Goal: Contribute content: Contribute content

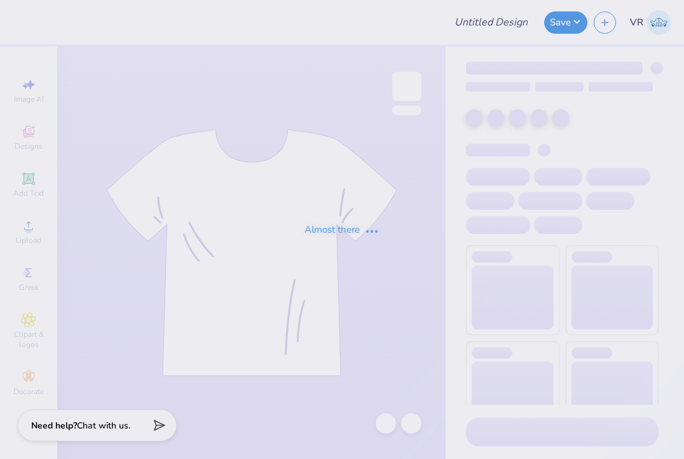
type input "TKE Rush Fall 2025"
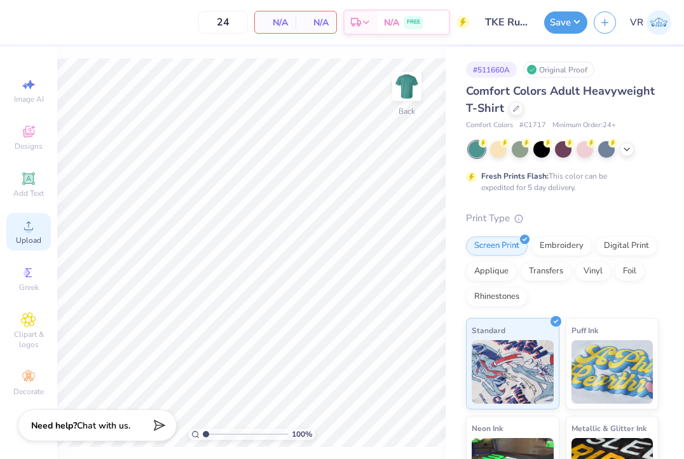
click at [20, 238] on span "Upload" at bounding box center [28, 240] width 25 height 10
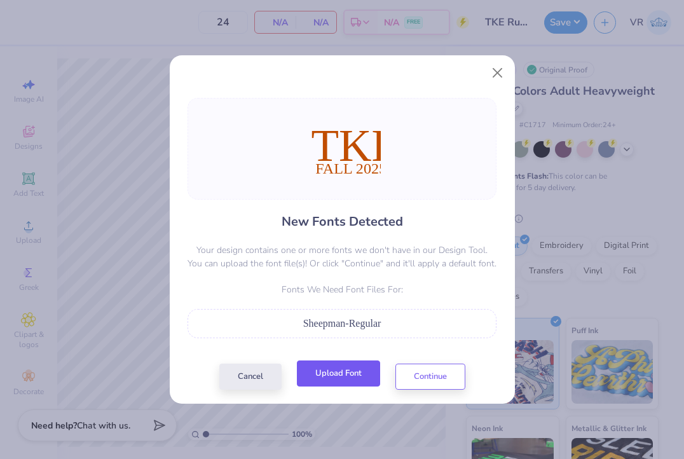
click at [334, 383] on button "Upload Font" at bounding box center [338, 373] width 83 height 26
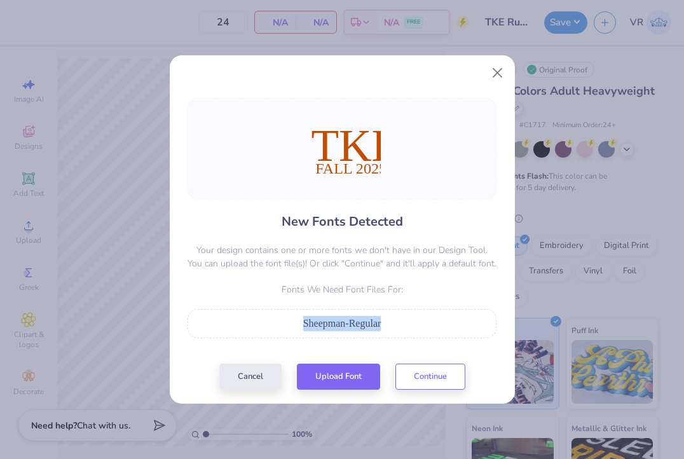
drag, startPoint x: 302, startPoint y: 324, endPoint x: 384, endPoint y: 325, distance: 81.3
click at [384, 325] on div "Sheepman-Regular" at bounding box center [341, 323] width 295 height 15
click at [322, 384] on button "Upload Font" at bounding box center [338, 373] width 83 height 26
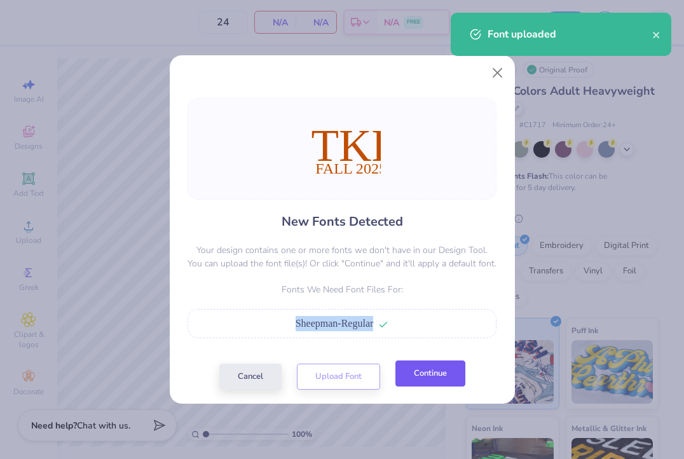
click at [447, 383] on button "Continue" at bounding box center [430, 373] width 70 height 26
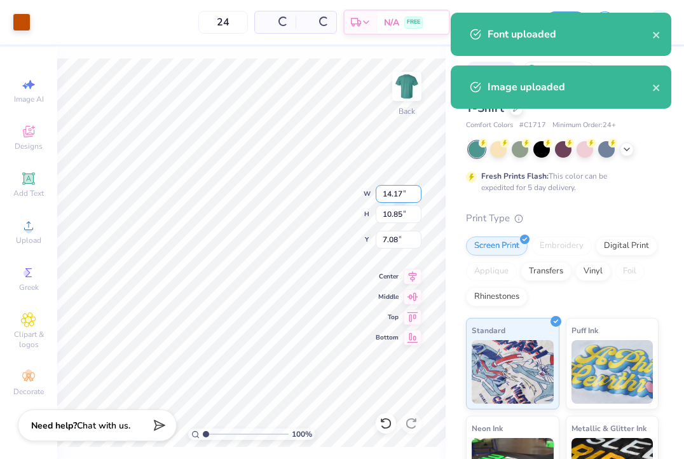
click at [400, 188] on input "14.17" at bounding box center [399, 194] width 46 height 18
type input "3.50"
type input "2.68"
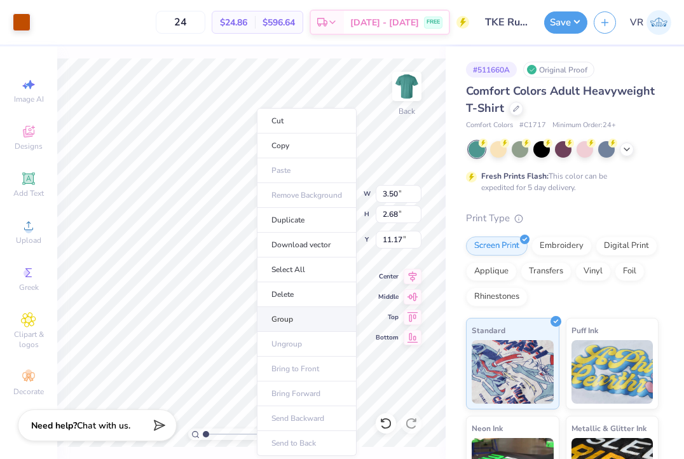
click at [299, 322] on li "Group" at bounding box center [307, 319] width 100 height 25
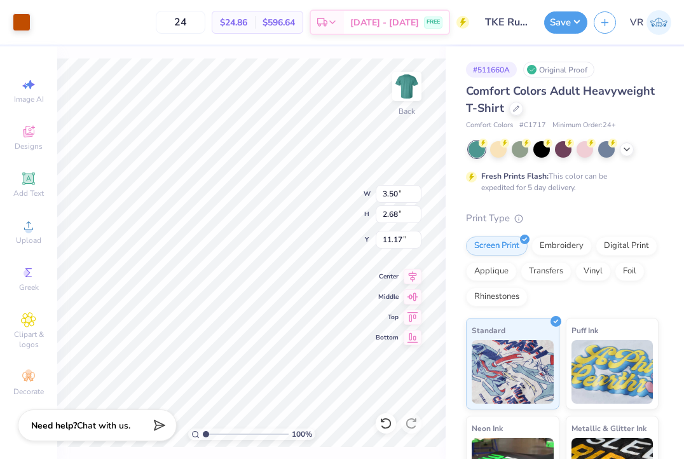
type input "3.00"
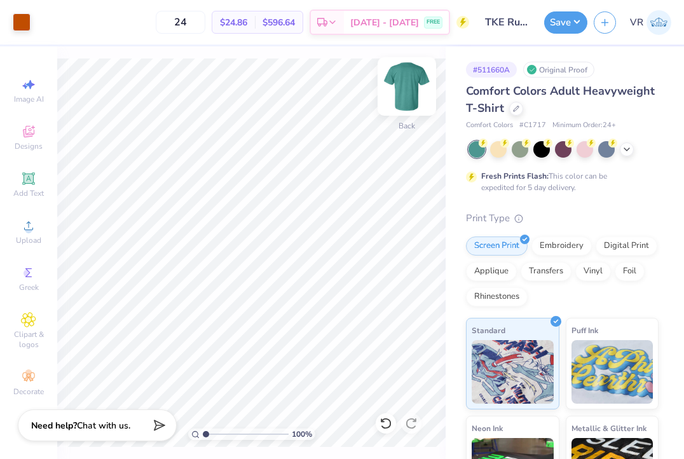
click at [398, 83] on img at bounding box center [406, 86] width 51 height 51
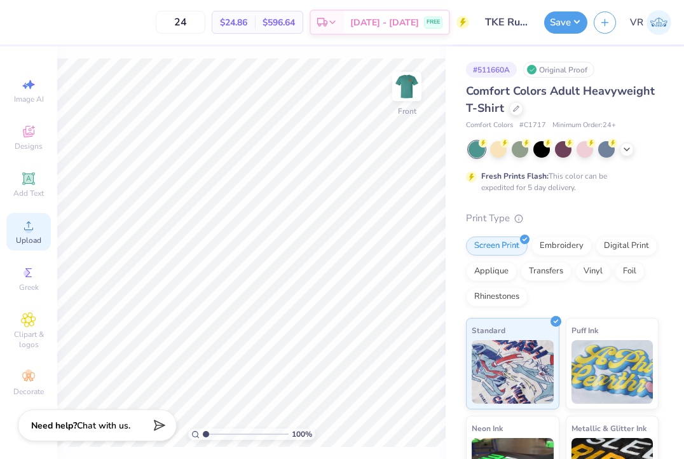
click at [36, 238] on span "Upload" at bounding box center [28, 240] width 25 height 10
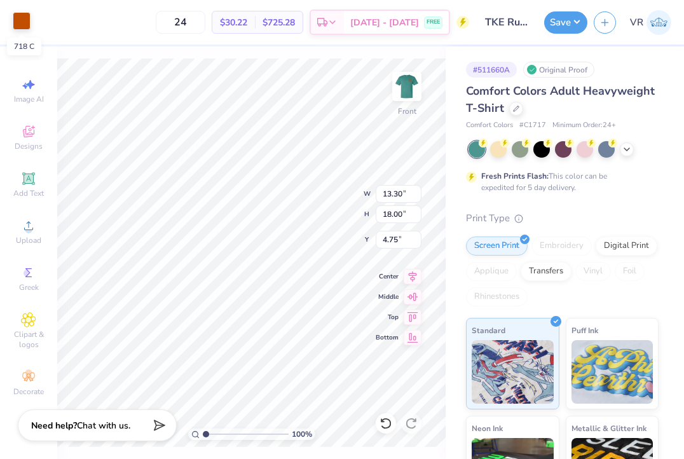
click at [18, 22] on div at bounding box center [22, 21] width 18 height 18
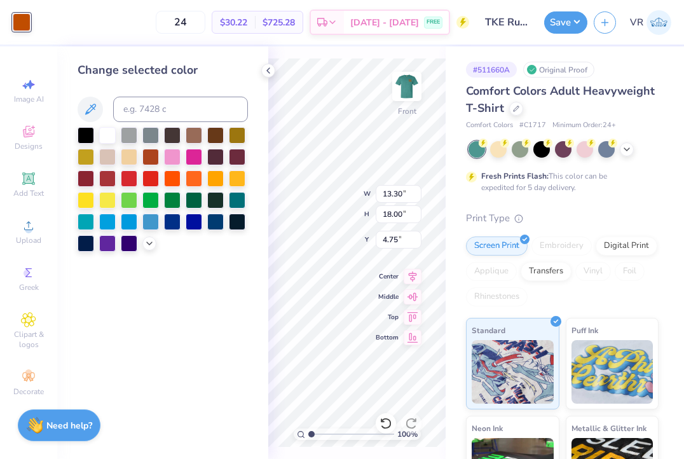
click at [184, 179] on div at bounding box center [163, 189] width 170 height 125
click at [180, 179] on div at bounding box center [172, 177] width 17 height 17
click at [189, 178] on div at bounding box center [194, 177] width 17 height 17
click at [151, 244] on icon at bounding box center [149, 242] width 10 height 10
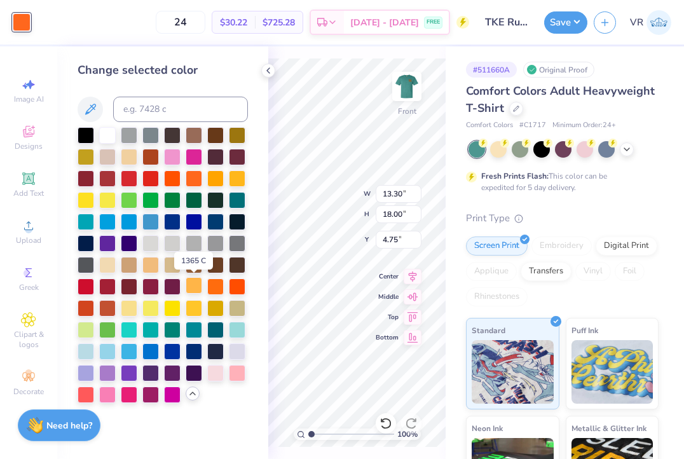
click at [196, 288] on div at bounding box center [194, 285] width 17 height 17
click at [213, 288] on div at bounding box center [215, 285] width 17 height 17
click at [205, 288] on div at bounding box center [163, 265] width 170 height 276
click at [193, 288] on div at bounding box center [194, 285] width 17 height 17
click at [271, 72] on icon at bounding box center [268, 70] width 10 height 10
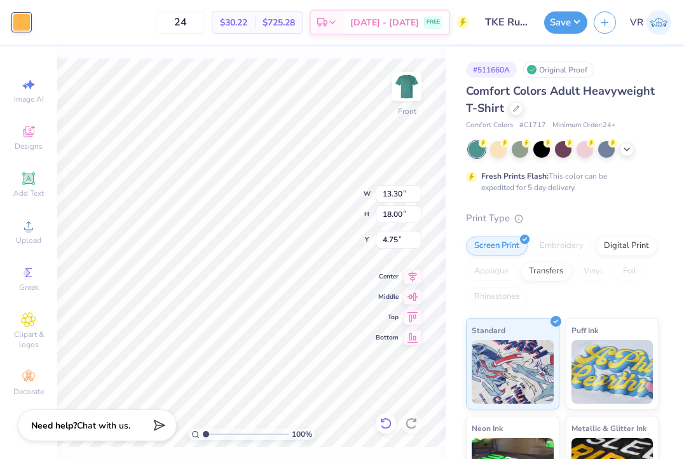
click at [382, 424] on icon at bounding box center [385, 423] width 13 height 13
click at [390, 424] on icon at bounding box center [385, 422] width 11 height 11
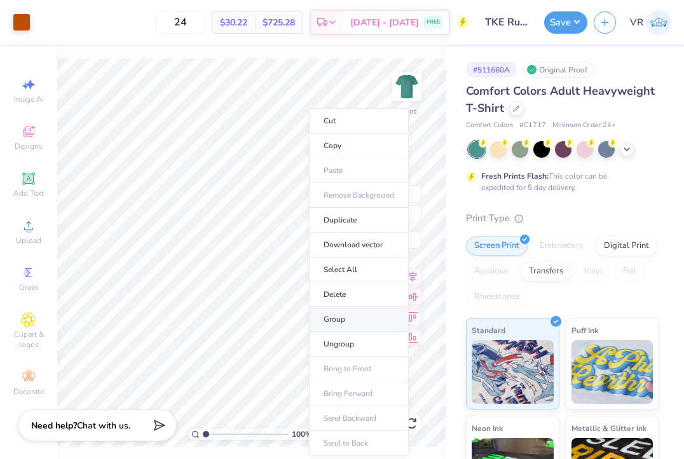
click at [363, 326] on li "Group" at bounding box center [359, 319] width 100 height 25
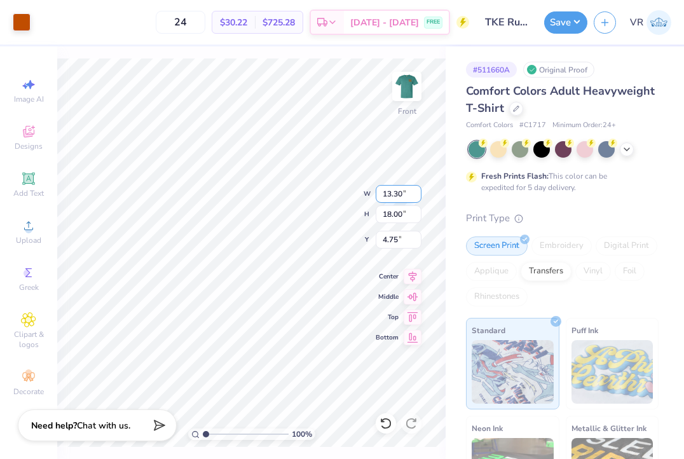
click at [395, 189] on input "13.30" at bounding box center [399, 194] width 46 height 18
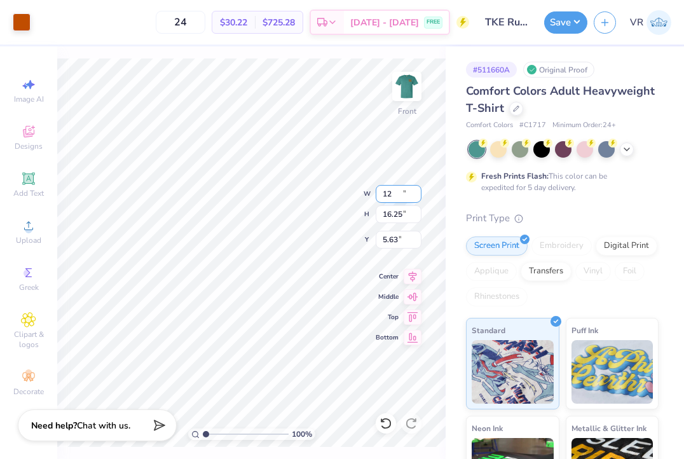
type input "12.00"
type input "16.25"
type input "5.63"
click at [395, 213] on input "16.25" at bounding box center [399, 214] width 46 height 18
type input "15"
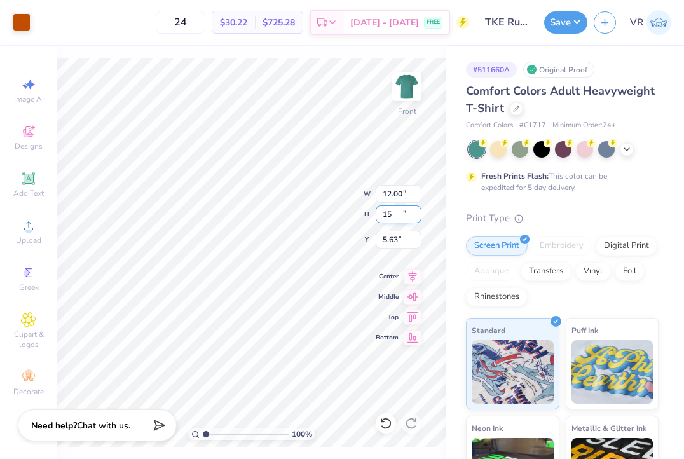
type input "11.08"
type input "15.00"
click at [395, 241] on input "6.25" at bounding box center [399, 240] width 46 height 18
type input "3.00"
click at [560, 30] on button "Save" at bounding box center [565, 21] width 43 height 22
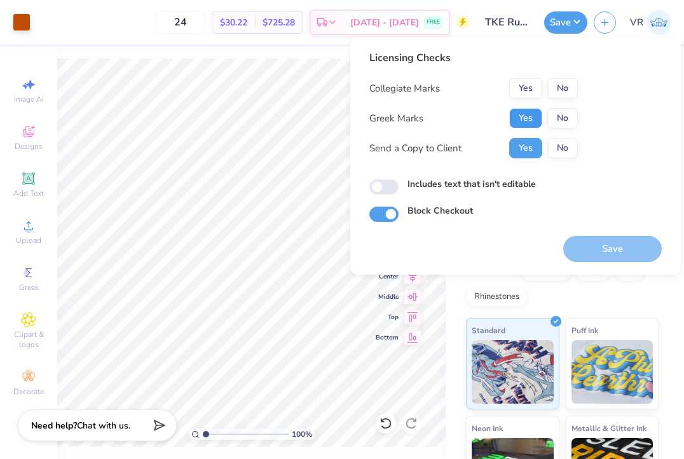
click at [511, 126] on button "Yes" at bounding box center [525, 118] width 33 height 20
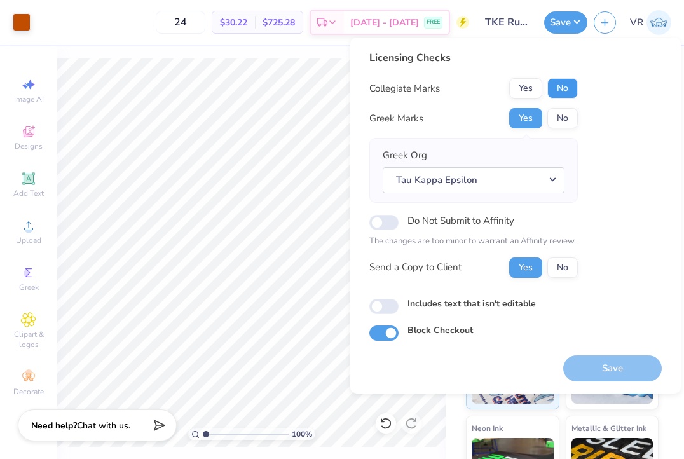
click at [565, 95] on button "No" at bounding box center [562, 88] width 30 height 20
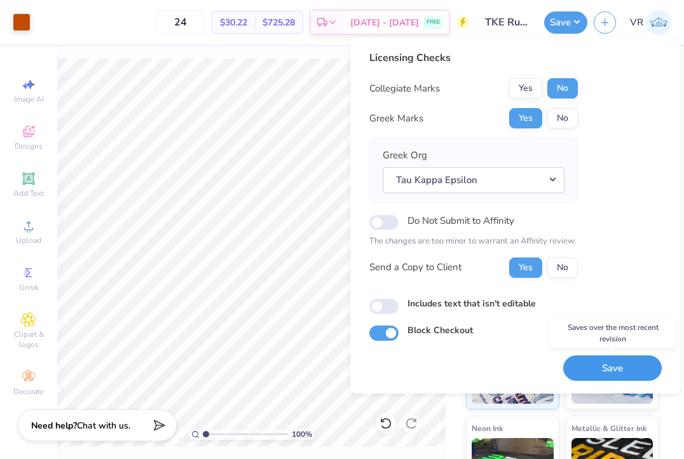
click at [588, 372] on button "Save" at bounding box center [612, 368] width 98 height 26
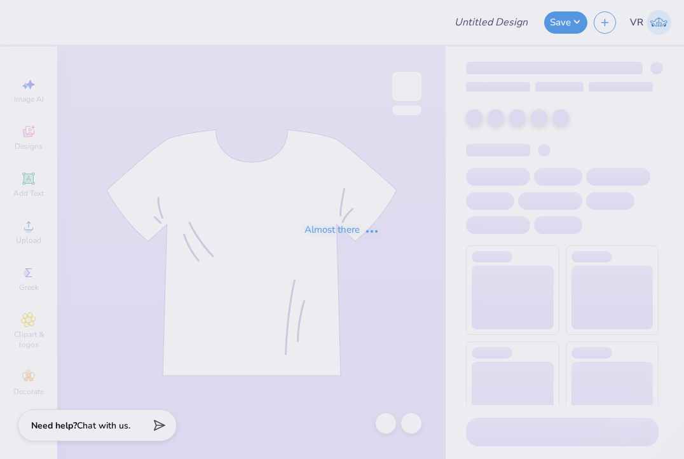
type input "Sweatset Drop #1"
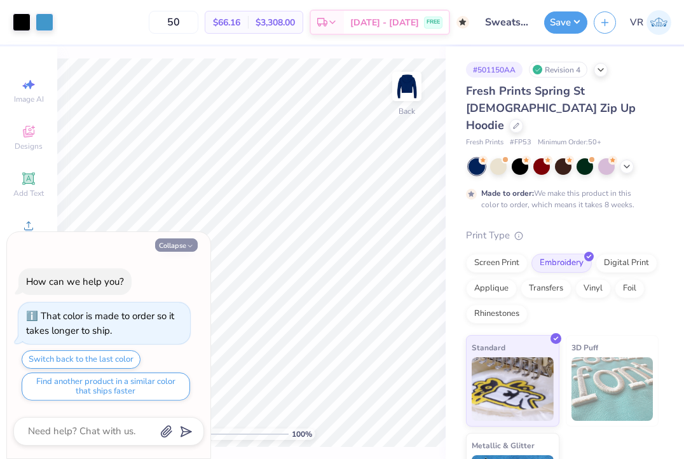
click at [180, 248] on button "Collapse" at bounding box center [176, 244] width 43 height 13
type textarea "x"
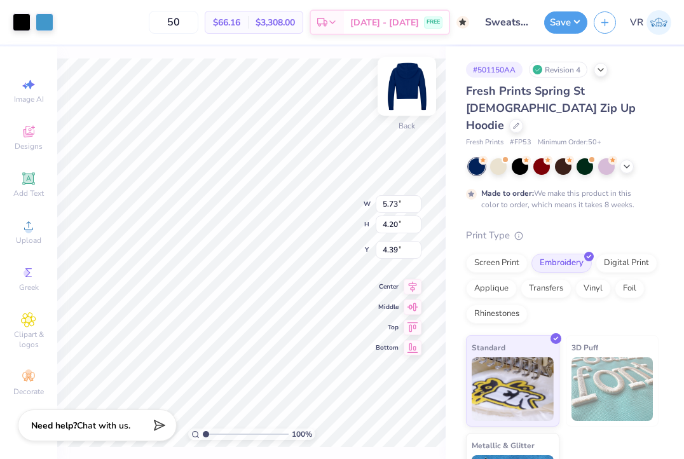
type input "3.30"
type input "5.27"
type input "3.86"
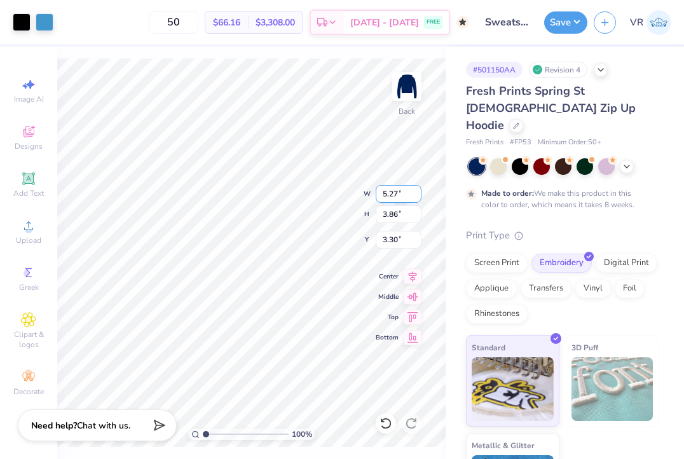
click at [403, 193] on input "5.27" at bounding box center [399, 194] width 46 height 18
type input "5.00"
type input "3.67"
type input "3.40"
type input "5.93"
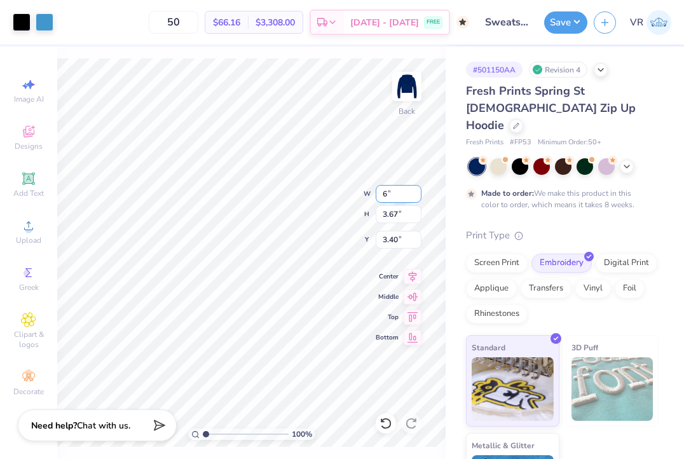
type input "4.35"
type input "3.06"
type input "5.50"
type input "4.03"
type input "3.21"
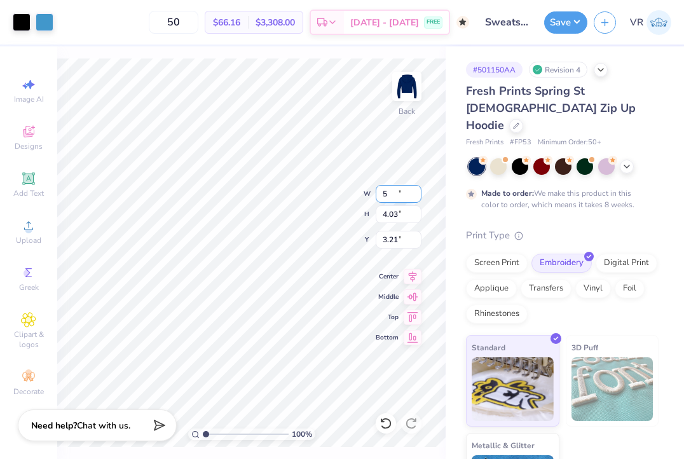
type input "5.00"
type input "3.67"
type input "3.40"
click at [402, 191] on input "5.00" at bounding box center [399, 194] width 46 height 18
type input "4.00"
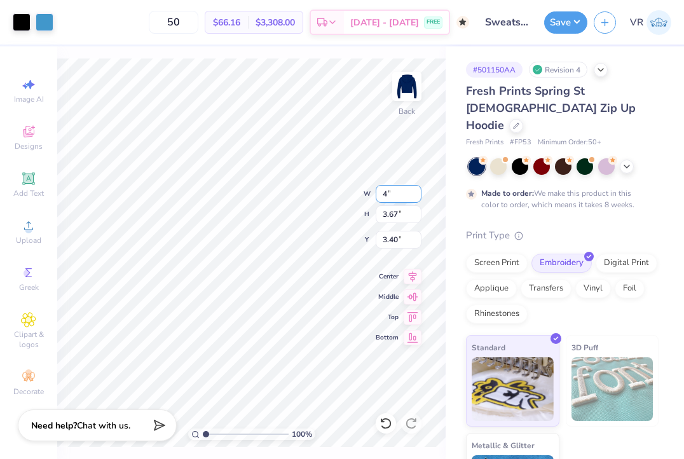
type input "2.93"
type input "3.76"
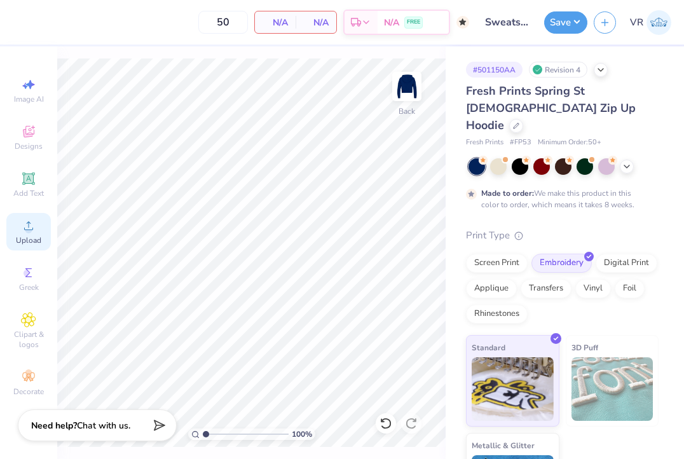
click at [30, 241] on span "Upload" at bounding box center [28, 240] width 25 height 10
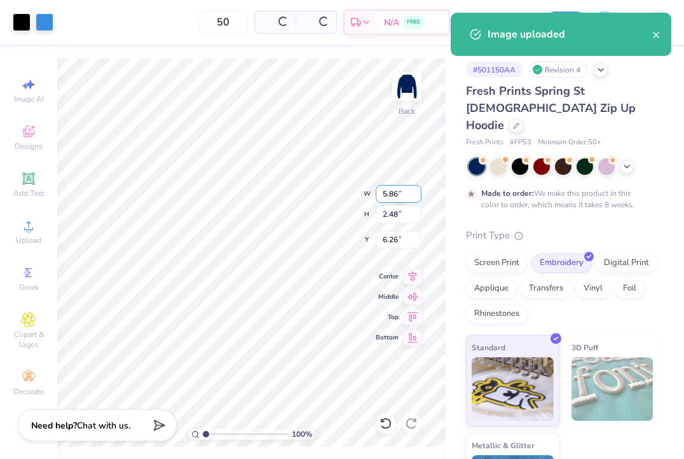
click at [394, 193] on input "5.86" at bounding box center [399, 194] width 46 height 18
type input "4.00"
type input "1.69"
click at [397, 243] on input "6.65" at bounding box center [399, 240] width 46 height 18
type input "3.00"
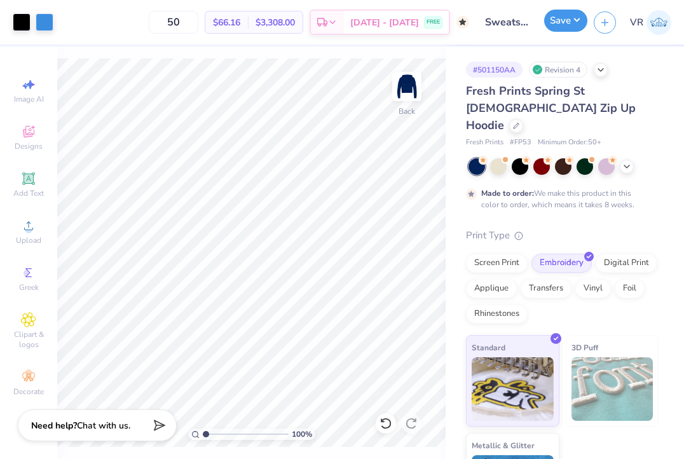
click at [555, 27] on button "Save" at bounding box center [565, 21] width 43 height 22
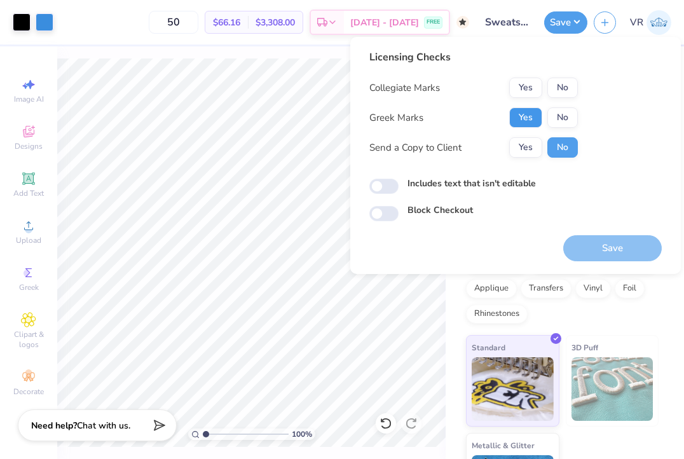
click at [520, 113] on button "Yes" at bounding box center [525, 117] width 33 height 20
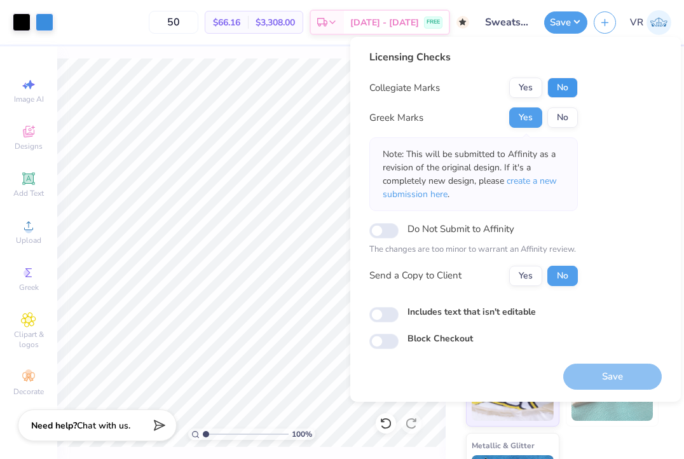
click at [556, 79] on button "No" at bounding box center [562, 88] width 30 height 20
click at [584, 379] on button "Save" at bounding box center [612, 376] width 98 height 26
